Goal: Task Accomplishment & Management: Use online tool/utility

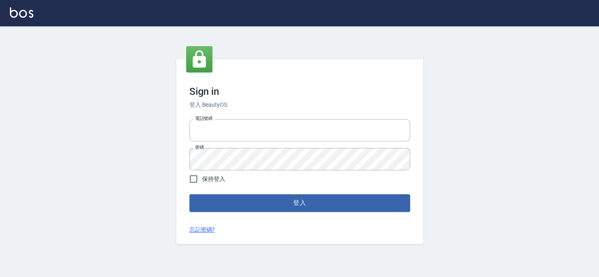
type input "27151227"
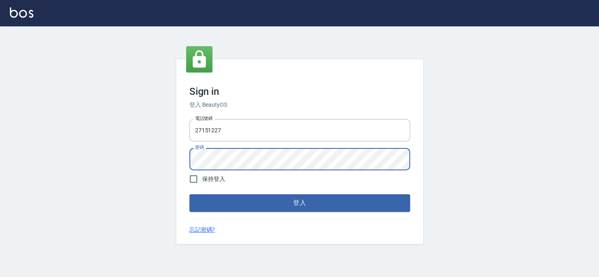
click at [0, 140] on div "Sign in 登入 BeautyOS 電話號碼 27151227 電話號碼 密碼 密碼 保持登入 登入 忘記密碼?" at bounding box center [299, 151] width 599 height 250
click at [189, 194] on button "登入" at bounding box center [299, 202] width 221 height 17
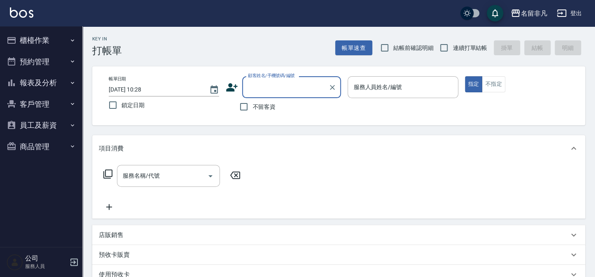
click at [260, 106] on span "不留客資" at bounding box center [264, 107] width 23 height 9
click at [253, 106] on input "不留客資" at bounding box center [243, 106] width 17 height 17
checkbox input "true"
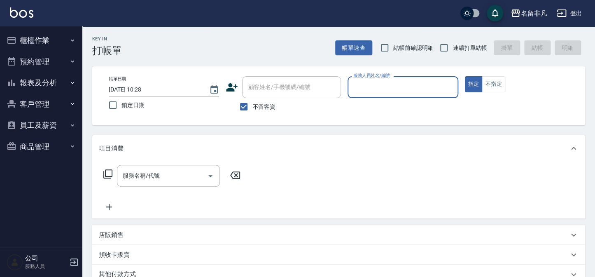
click at [383, 89] on input "服務人員姓名/編號" at bounding box center [402, 87] width 103 height 14
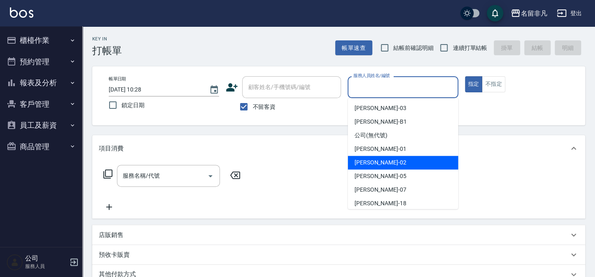
drag, startPoint x: 368, startPoint y: 163, endPoint x: 320, endPoint y: 178, distance: 50.4
click at [367, 163] on span "陳瑞珍 -02" at bounding box center [381, 162] width 52 height 9
type input "陳瑞珍-02"
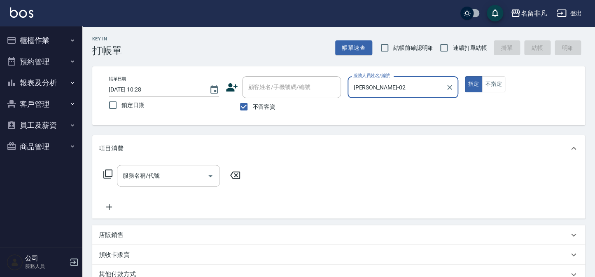
click at [171, 177] on input "服務名稱/代號" at bounding box center [162, 175] width 83 height 14
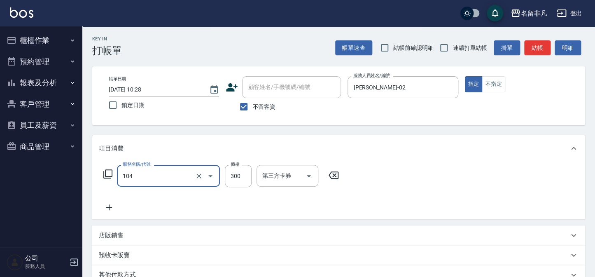
type input "洗髮(104)"
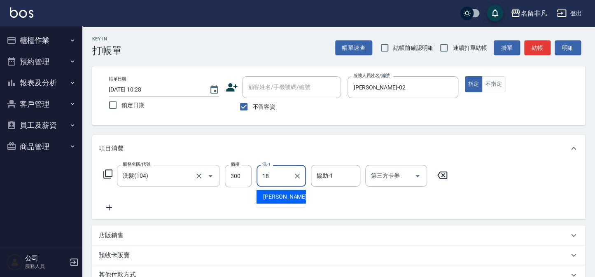
type input "陳子晴-18"
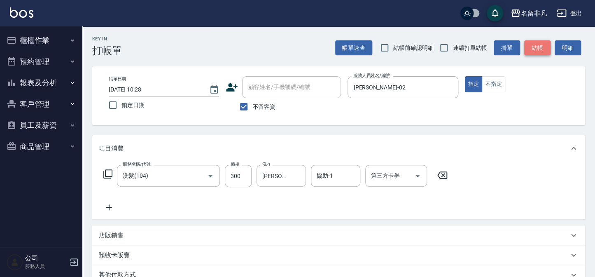
click at [527, 45] on button "結帳" at bounding box center [537, 47] width 26 height 15
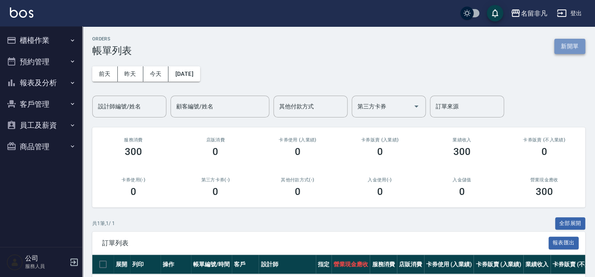
click at [567, 48] on button "新開單" at bounding box center [569, 46] width 31 height 15
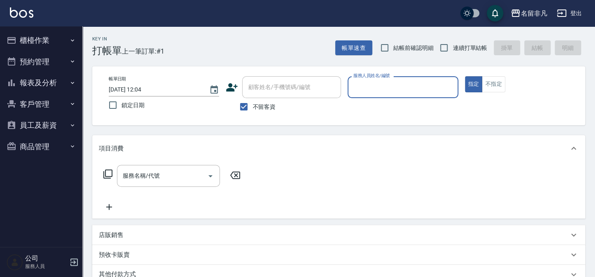
click at [267, 98] on label "不留客資" at bounding box center [255, 106] width 40 height 17
click at [253, 98] on input "不留客資" at bounding box center [243, 106] width 17 height 17
checkbox input "false"
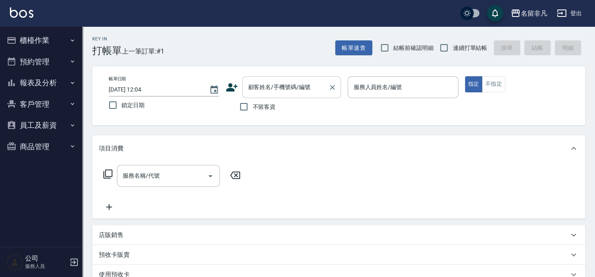
click at [276, 92] on input "顧客姓名/手機號碼/編號" at bounding box center [285, 87] width 79 height 14
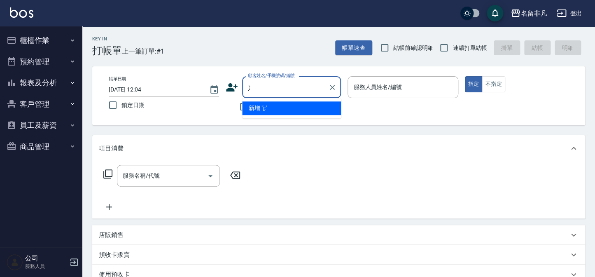
type input "j"
click at [285, 108] on li "王璿淳/0919930398/710312" at bounding box center [291, 108] width 99 height 14
type input "王璿淳/0919930398/710312"
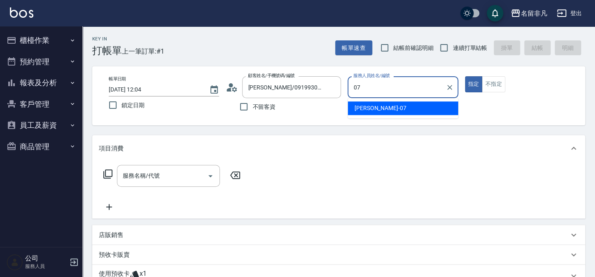
type input "郭佳怡-07"
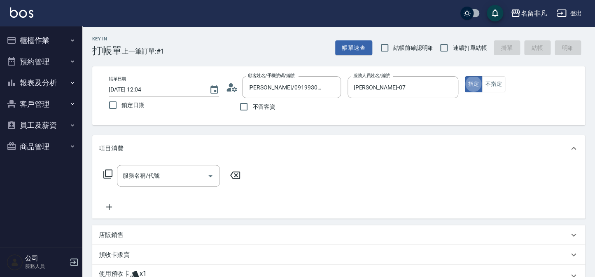
type button "true"
click at [181, 182] on input "服務名稱/代號" at bounding box center [162, 175] width 83 height 14
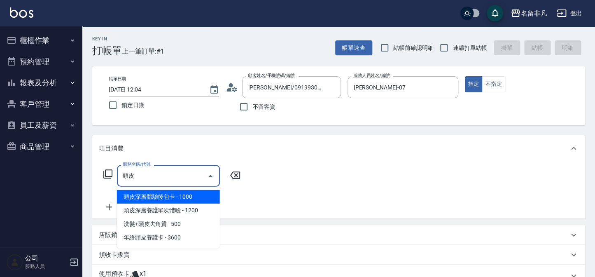
click at [180, 200] on span "頭皮深層體驗後包卡 - 1000" at bounding box center [168, 197] width 103 height 14
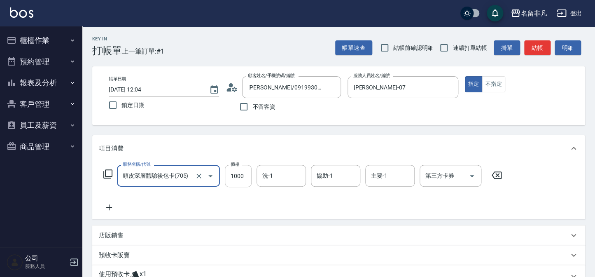
type input "頭皮深層體驗後包卡(705)"
click at [246, 179] on input "1000" at bounding box center [238, 176] width 27 height 22
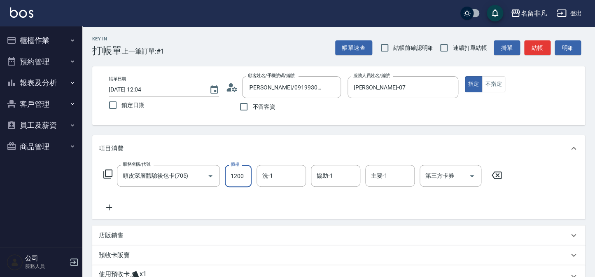
type input "1200"
click at [442, 175] on div "第三方卡券 第三方卡券" at bounding box center [451, 176] width 62 height 22
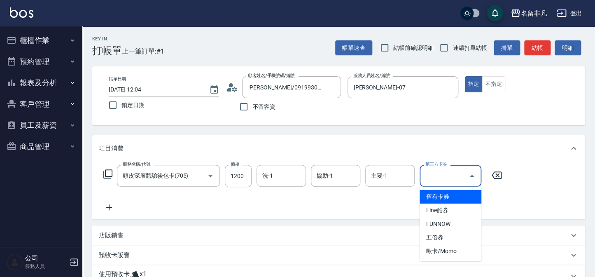
click at [449, 192] on span "舊有卡券" at bounding box center [451, 197] width 62 height 14
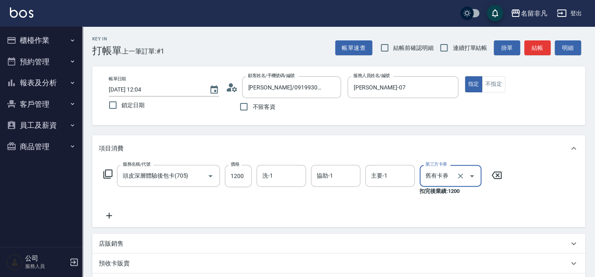
type input "舊有卡券"
click at [105, 214] on icon at bounding box center [109, 215] width 21 height 10
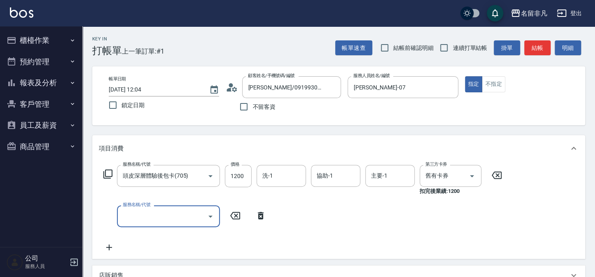
click at [169, 219] on input "服務名稱/代號" at bounding box center [162, 216] width 83 height 14
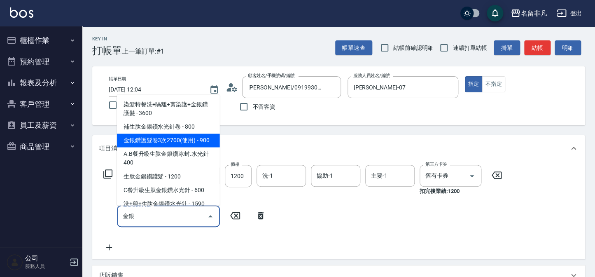
click at [166, 145] on span "金銀鑽護髮卷3次2700(使用) - 900" at bounding box center [168, 141] width 103 height 14
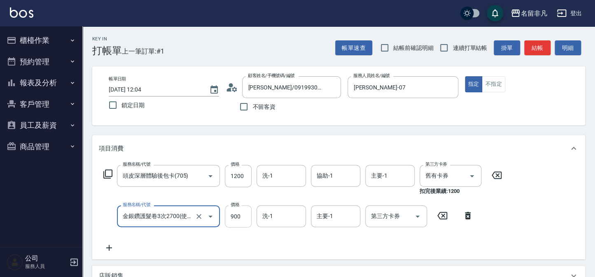
type input "金銀鑽護髮卷3次2700(使用)(531)"
click at [231, 221] on input "900" at bounding box center [238, 216] width 27 height 22
type input "850"
click at [370, 217] on input "第三方卡券" at bounding box center [390, 216] width 42 height 14
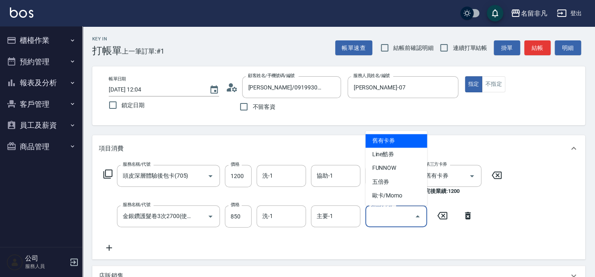
click at [382, 142] on span "舊有卡券" at bounding box center [396, 141] width 62 height 14
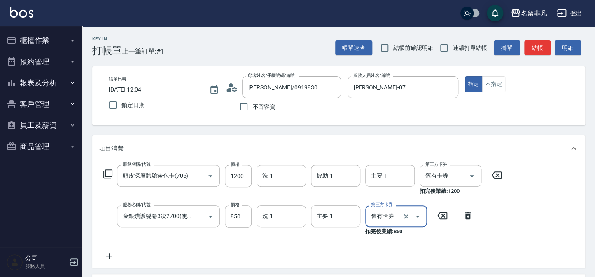
type input "舊有卡券"
click at [246, 187] on div "價格 1200 價格" at bounding box center [238, 180] width 27 height 30
click at [242, 179] on input "1200" at bounding box center [238, 176] width 27 height 22
click at [235, 179] on input "1200" at bounding box center [238, 176] width 27 height 22
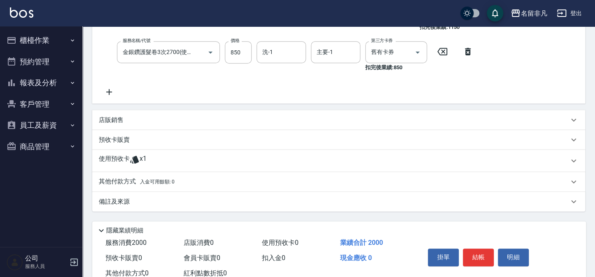
scroll to position [187, 0]
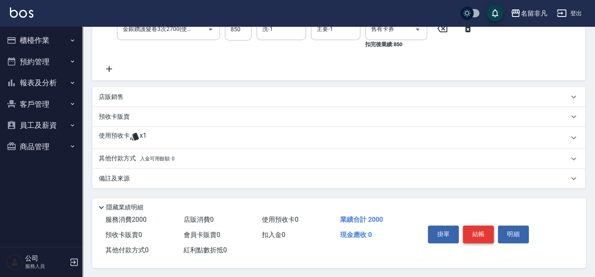
type input "1150"
click at [475, 231] on button "結帳" at bounding box center [478, 233] width 31 height 17
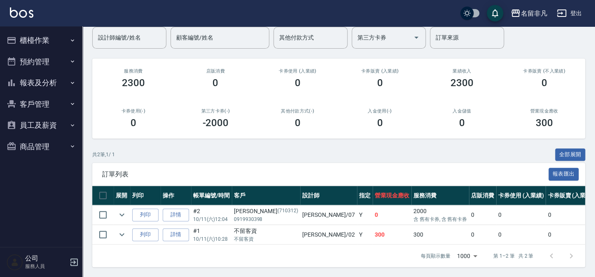
scroll to position [74, 0]
click at [143, 212] on button "列印" at bounding box center [145, 214] width 26 height 13
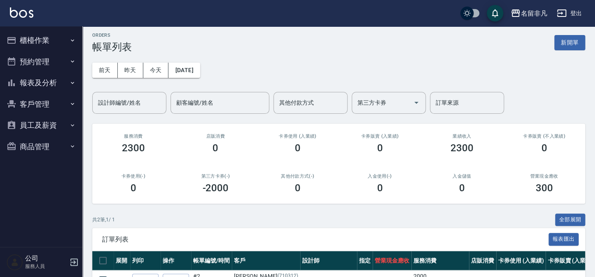
scroll to position [0, 0]
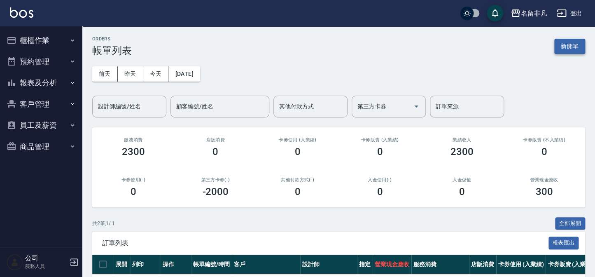
click at [563, 45] on button "新開單" at bounding box center [569, 46] width 31 height 15
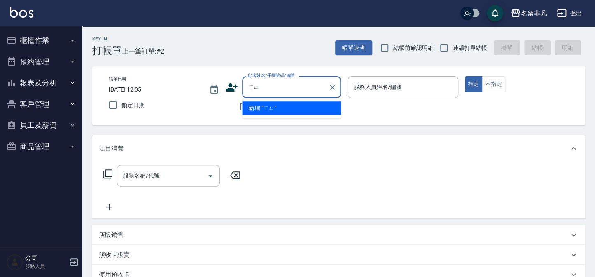
type input "逧"
type input "ˊ"
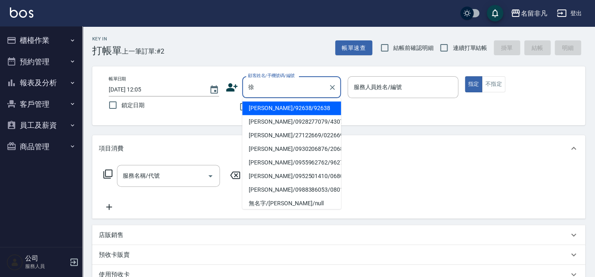
click at [292, 107] on li "徐曉潔/92638/92638" at bounding box center [291, 108] width 99 height 14
type input "徐曉潔/92638/92638"
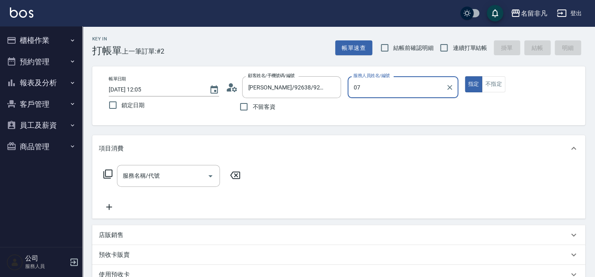
type input "郭佳怡-07"
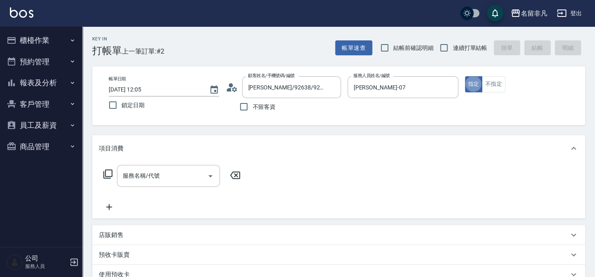
type button "true"
click at [159, 180] on input "服務名稱/代號" at bounding box center [162, 175] width 83 height 14
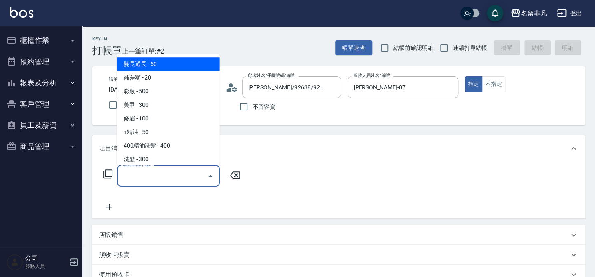
type input "ㄒ"
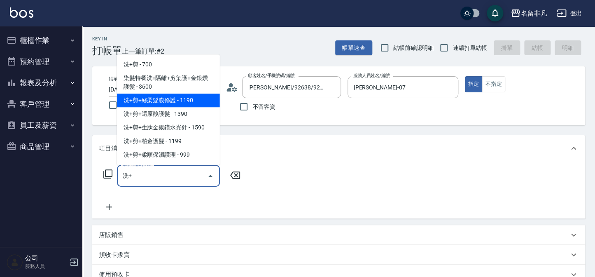
click at [182, 99] on span "洗+剪+絲柔髮膜修護 - 1190" at bounding box center [168, 101] width 103 height 14
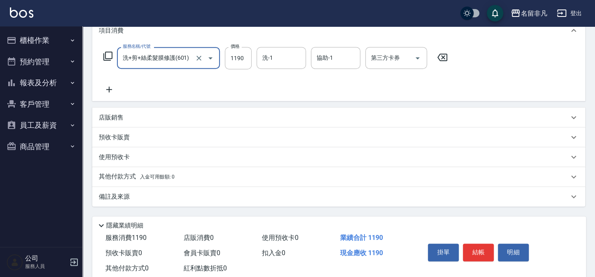
scroll to position [139, 0]
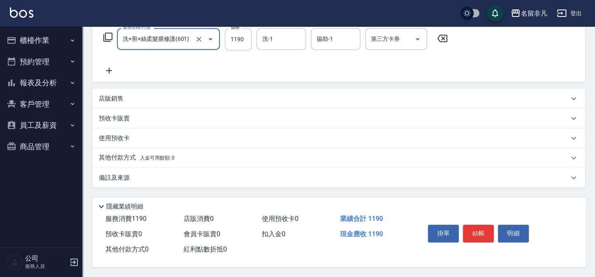
type input "洗+剪+絲柔髮膜修護(601)"
click at [121, 158] on p "其他付款方式 入金可用餘額: 0" at bounding box center [137, 157] width 76 height 9
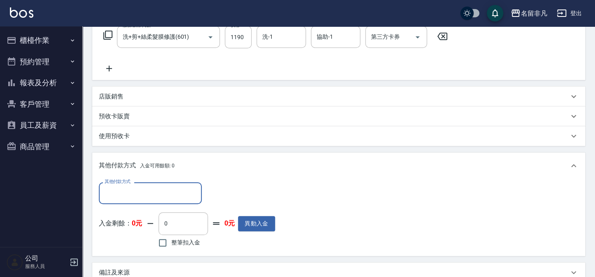
scroll to position [0, 0]
click at [122, 197] on input "其他付款方式" at bounding box center [151, 193] width 96 height 14
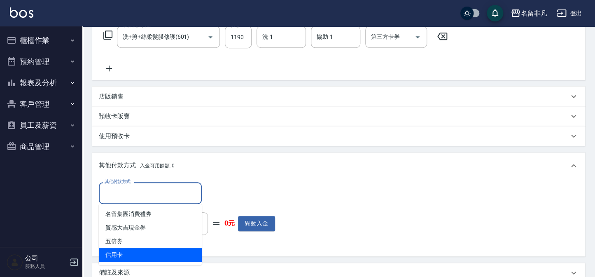
click at [119, 252] on span "信用卡" at bounding box center [150, 255] width 103 height 14
type input "信用卡"
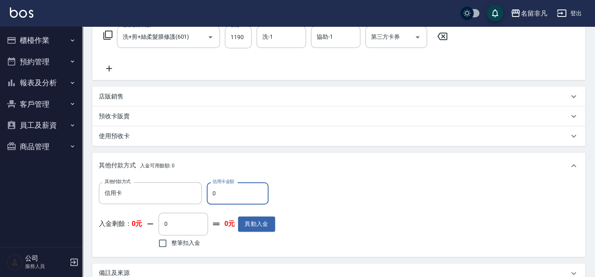
click at [262, 191] on input "0" at bounding box center [238, 193] width 62 height 22
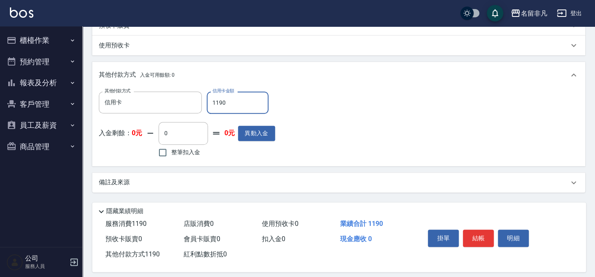
scroll to position [236, 0]
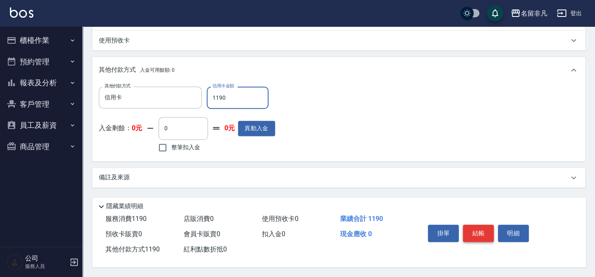
type input "1190"
click at [482, 236] on button "結帳" at bounding box center [478, 232] width 31 height 17
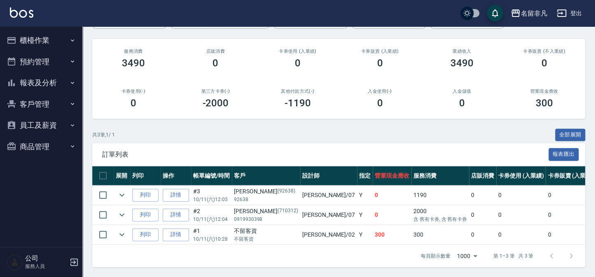
scroll to position [94, 0]
click at [149, 189] on button "列印" at bounding box center [145, 195] width 26 height 13
click at [54, 85] on button "報表及分析" at bounding box center [41, 82] width 76 height 21
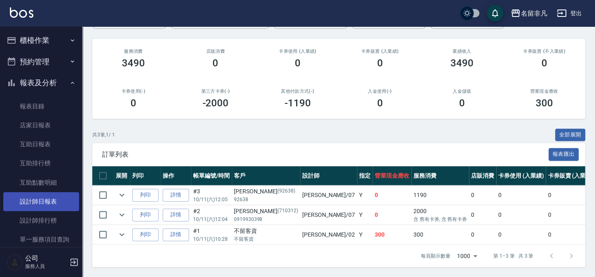
click at [54, 201] on link "設計師日報表" at bounding box center [41, 201] width 76 height 19
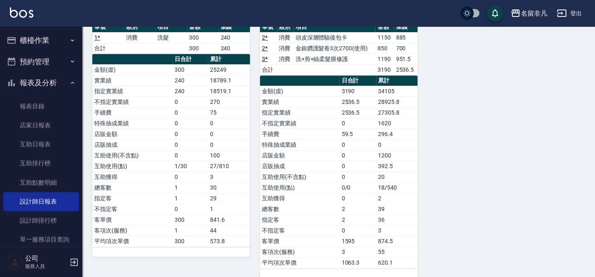
scroll to position [101, 0]
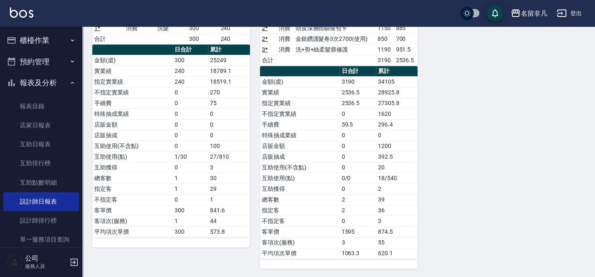
click at [21, 84] on button "報表及分析" at bounding box center [41, 82] width 76 height 21
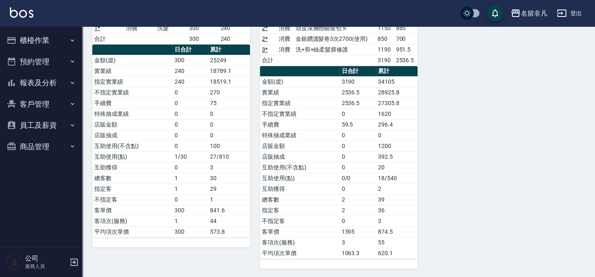
click at [46, 39] on button "櫃檯作業" at bounding box center [41, 40] width 76 height 21
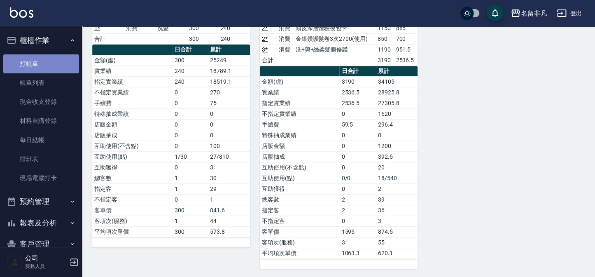
click at [54, 64] on link "打帳單" at bounding box center [41, 63] width 76 height 19
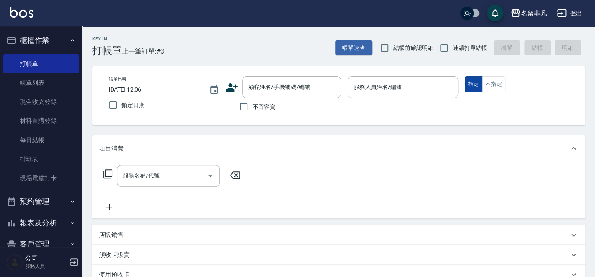
click at [470, 83] on button "指定" at bounding box center [474, 84] width 18 height 16
click at [383, 84] on div "服務人員姓名/編號 服務人員姓名/編號" at bounding box center [403, 87] width 110 height 22
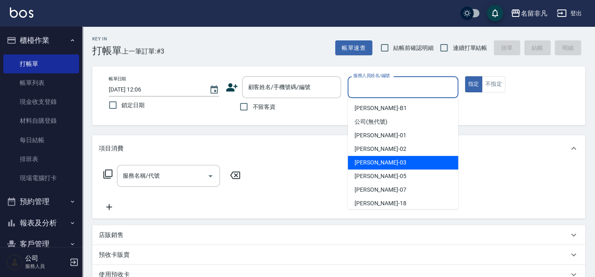
click at [391, 165] on div "Tina -03" at bounding box center [403, 163] width 110 height 14
type input "Tina-03"
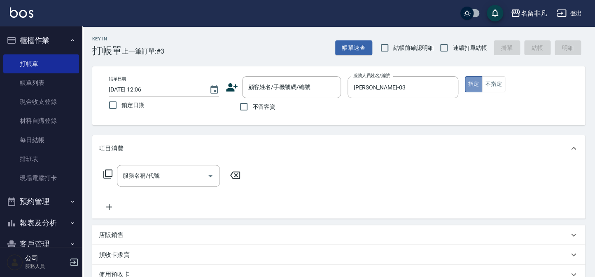
drag, startPoint x: 477, startPoint y: 80, endPoint x: 125, endPoint y: 130, distance: 354.9
click at [286, 106] on div "帳單日期 2025/10/11 12:06 鎖定日期 顧客姓名/手機號碼/編號 顧客姓名/手機號碼/編號 不留客資 服務人員姓名/編號 Tina-03 服務人…" at bounding box center [338, 95] width 473 height 39
drag, startPoint x: 243, startPoint y: 103, endPoint x: 127, endPoint y: 141, distance: 121.9
click at [243, 104] on input "不留客資" at bounding box center [243, 106] width 17 height 17
checkbox input "true"
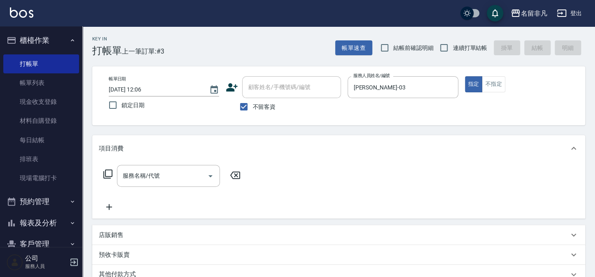
click at [107, 173] on icon at bounding box center [108, 174] width 10 height 10
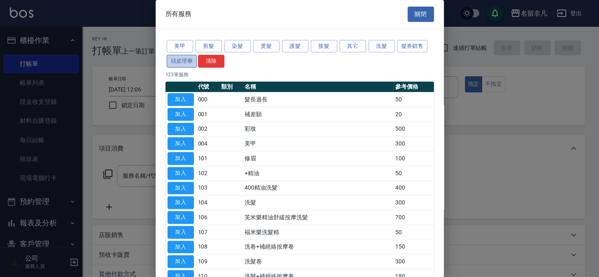
click at [184, 58] on button "頭皮理療" at bounding box center [182, 61] width 30 height 13
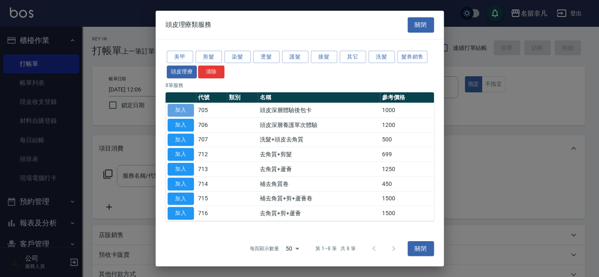
click at [177, 107] on button "加入" at bounding box center [181, 110] width 26 height 13
type input "頭皮深層體驗後包卡(705)"
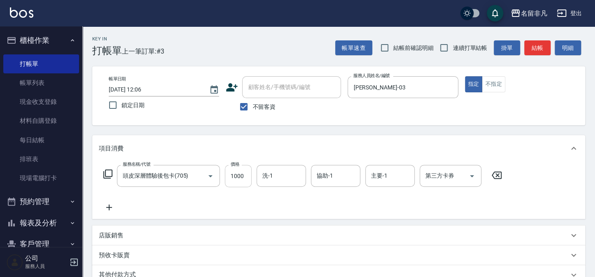
click at [237, 171] on input "1000" at bounding box center [238, 176] width 27 height 22
click at [236, 171] on input "1000" at bounding box center [238, 176] width 27 height 22
type input "1200"
click at [443, 174] on div "第三方卡券 第三方卡券" at bounding box center [451, 176] width 62 height 22
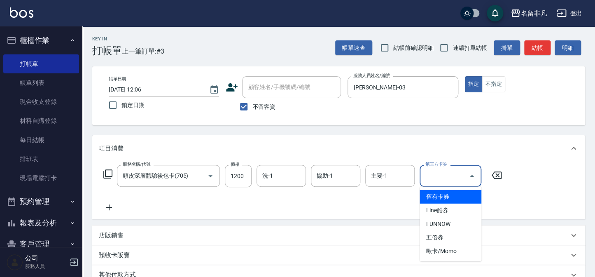
click at [461, 196] on span "舊有卡券" at bounding box center [451, 197] width 62 height 14
type input "舊有卡券"
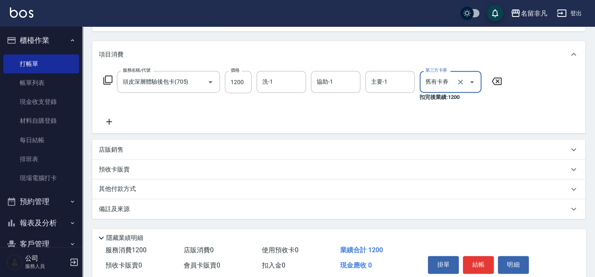
scroll to position [15, 0]
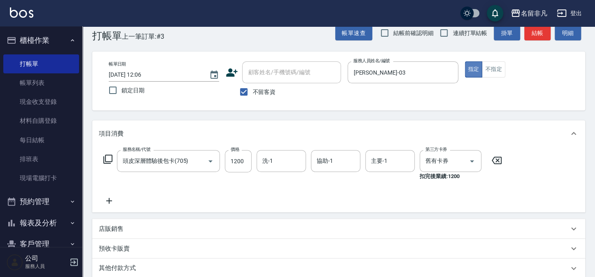
click at [470, 67] on button "指定" at bounding box center [474, 69] width 18 height 16
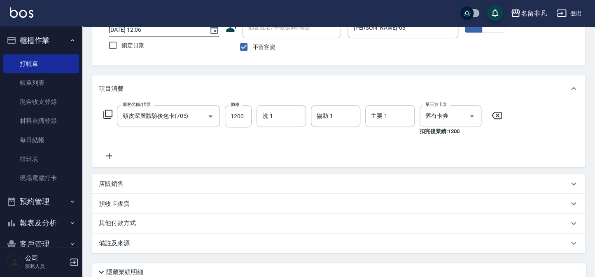
scroll to position [127, 0]
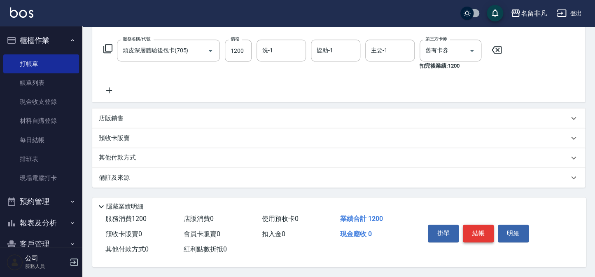
click at [486, 231] on button "結帳" at bounding box center [478, 232] width 31 height 17
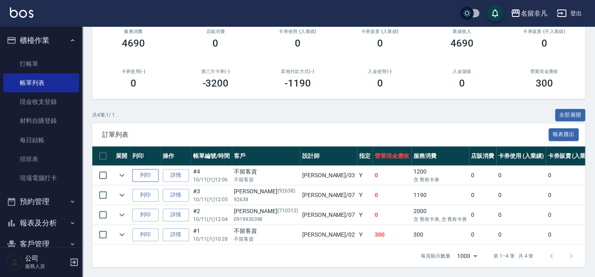
scroll to position [113, 0]
click at [145, 169] on button "列印" at bounding box center [145, 175] width 26 height 13
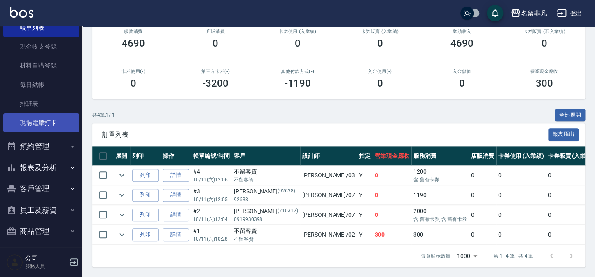
scroll to position [60, 0]
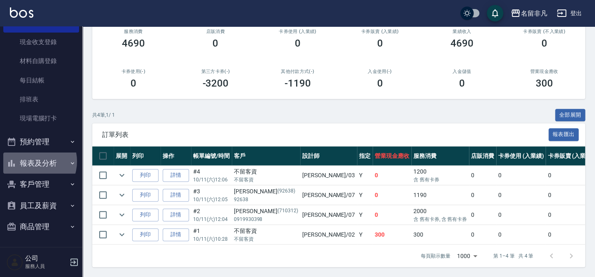
click at [33, 161] on button "報表及分析" at bounding box center [41, 162] width 76 height 21
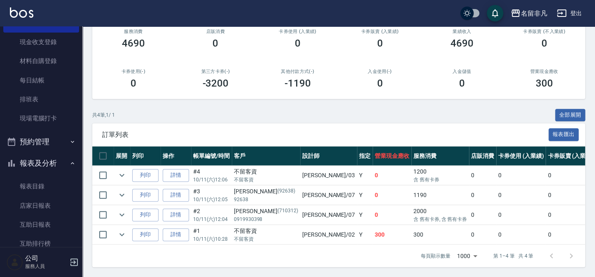
click at [33, 161] on button "報表及分析" at bounding box center [41, 162] width 76 height 21
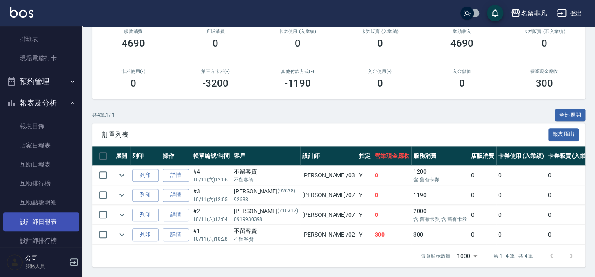
scroll to position [135, 0]
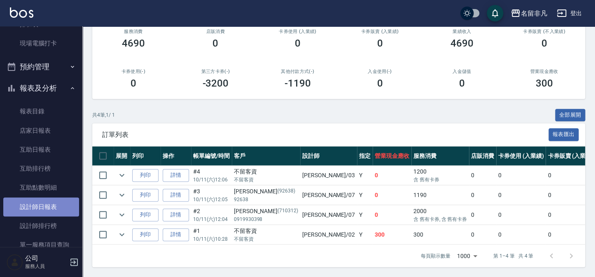
click at [45, 204] on link "設計師日報表" at bounding box center [41, 206] width 76 height 19
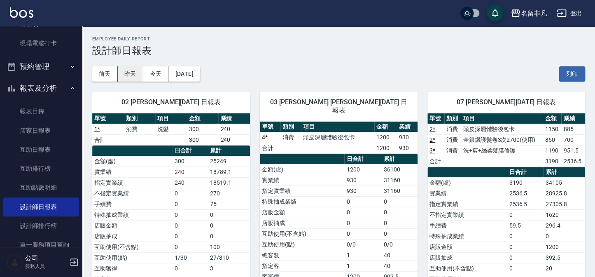
click at [131, 73] on button "昨天" at bounding box center [131, 73] width 26 height 15
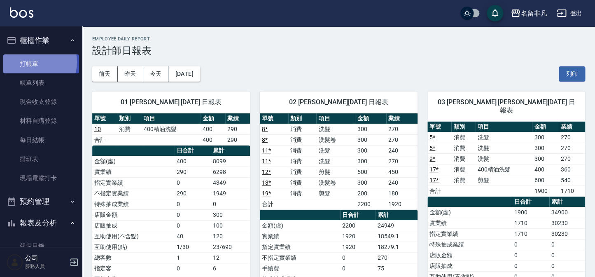
click at [35, 62] on link "打帳單" at bounding box center [41, 63] width 76 height 19
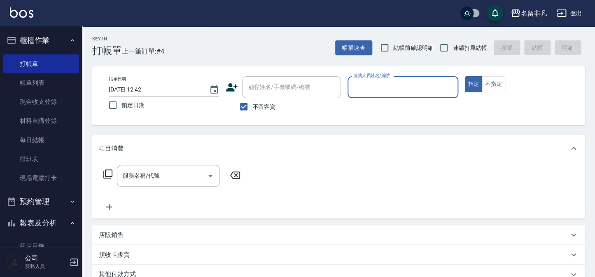
click at [74, 260] on icon "button" at bounding box center [73, 261] width 7 height 7
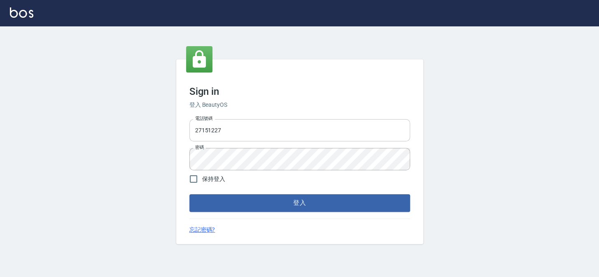
click at [238, 132] on input "27151227" at bounding box center [299, 130] width 221 height 22
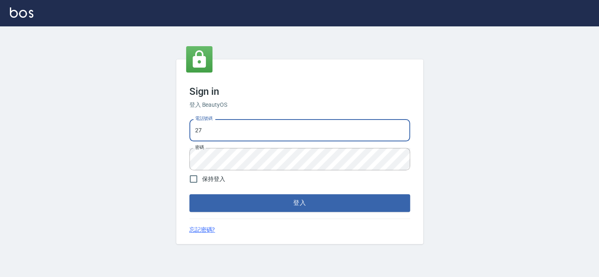
type input "2"
drag, startPoint x: 195, startPoint y: 128, endPoint x: 238, endPoint y: 136, distance: 43.5
click at [238, 136] on input "0935242350" at bounding box center [299, 130] width 221 height 22
type input "0935242350"
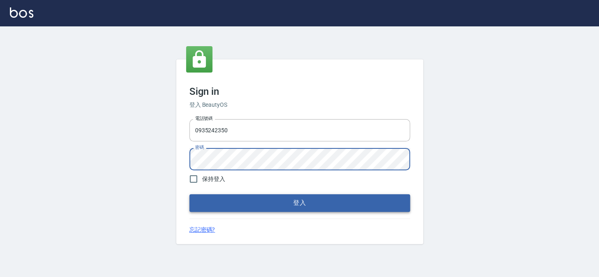
click at [319, 205] on button "登入" at bounding box center [299, 202] width 221 height 17
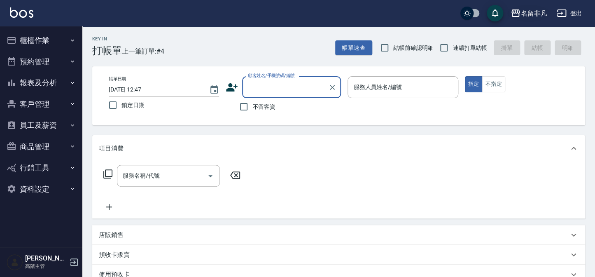
click at [534, 12] on div "名留非凡" at bounding box center [534, 13] width 26 height 10
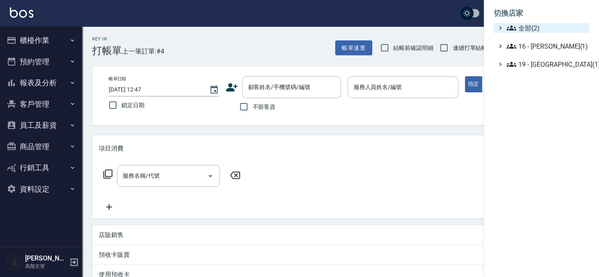
click at [527, 27] on span "全部(2)" at bounding box center [547, 28] width 80 height 10
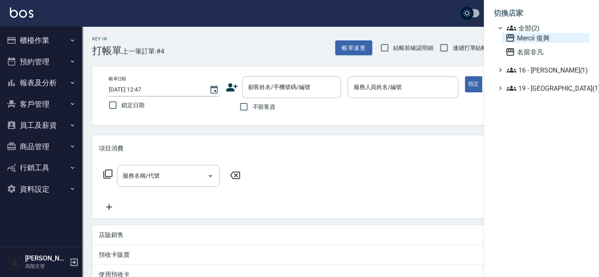
click at [523, 39] on span "Mercii 復興" at bounding box center [545, 38] width 81 height 10
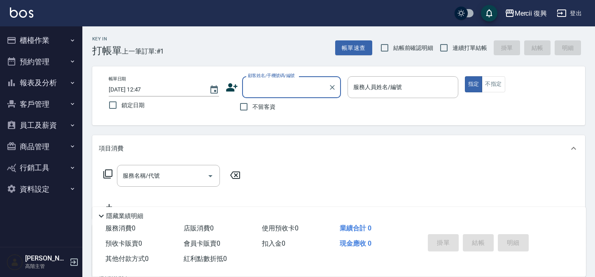
click at [26, 81] on button "報表及分析" at bounding box center [41, 82] width 76 height 21
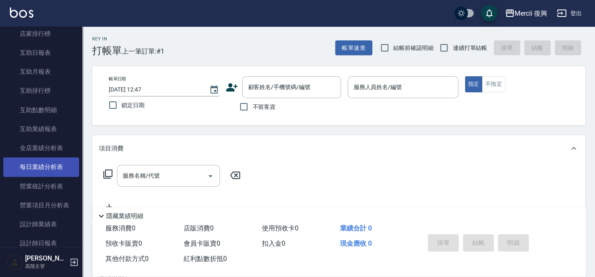
scroll to position [150, 0]
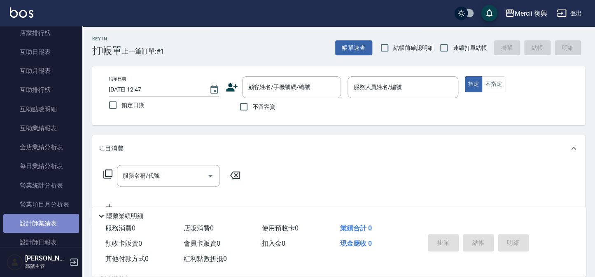
click at [57, 223] on link "設計師業績表" at bounding box center [41, 223] width 76 height 19
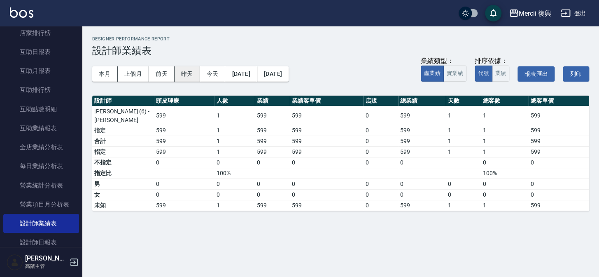
click at [187, 74] on button "昨天" at bounding box center [188, 73] width 26 height 15
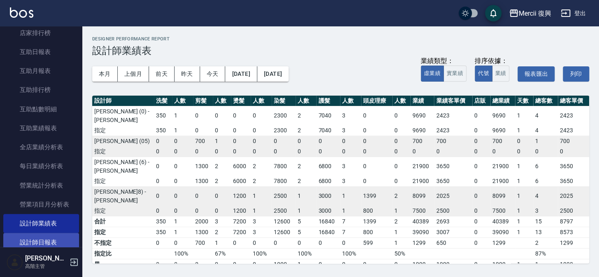
click at [57, 241] on link "設計師日報表" at bounding box center [41, 242] width 76 height 19
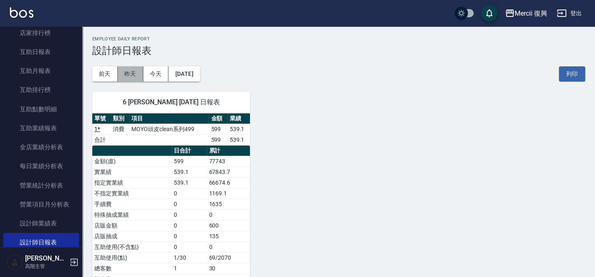
click at [129, 71] on button "昨天" at bounding box center [131, 73] width 26 height 15
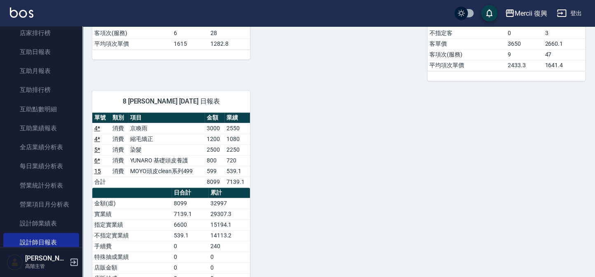
scroll to position [337, 0]
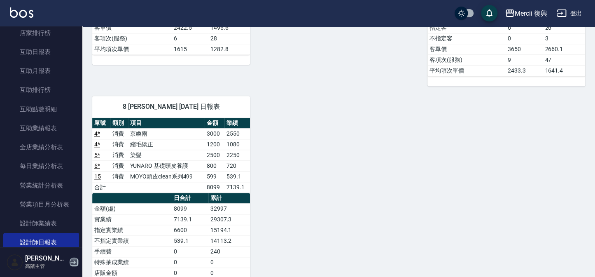
click at [73, 262] on icon "button" at bounding box center [73, 261] width 7 height 7
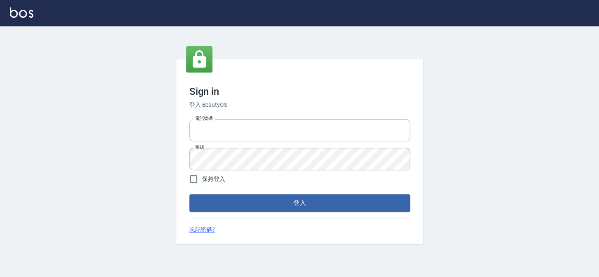
type input "27151227"
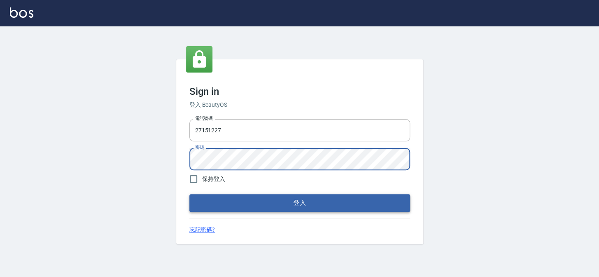
click at [295, 204] on button "登入" at bounding box center [299, 202] width 221 height 17
